Goal: Complete application form

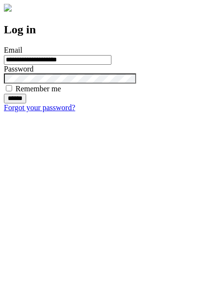
type input "**********"
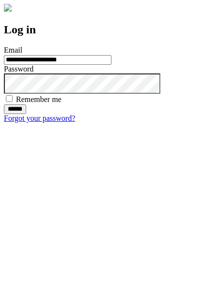
click at [26, 114] on input "******" at bounding box center [15, 110] width 22 height 10
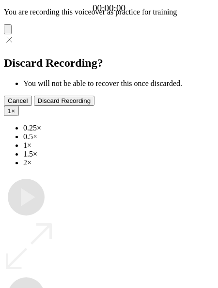
type input "**********"
